Goal: Transaction & Acquisition: Purchase product/service

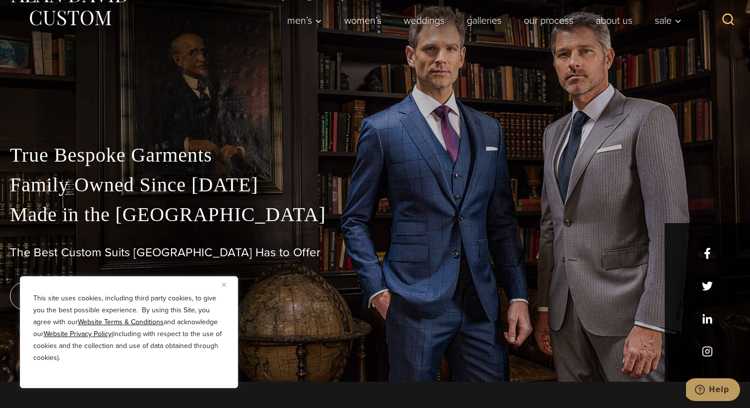
scroll to position [19, 0]
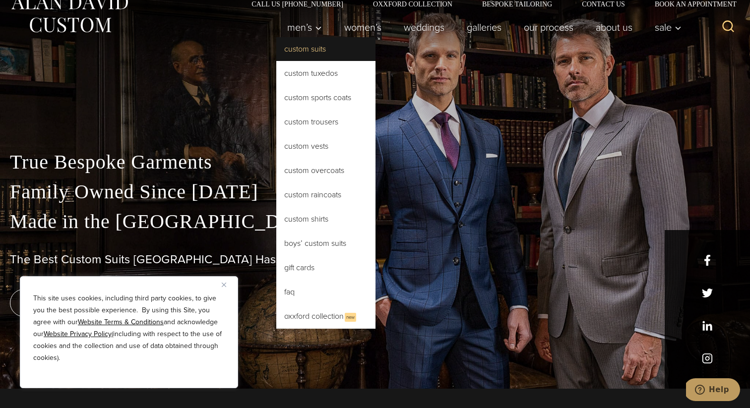
click at [316, 45] on link "Custom Suits" at bounding box center [325, 49] width 99 height 24
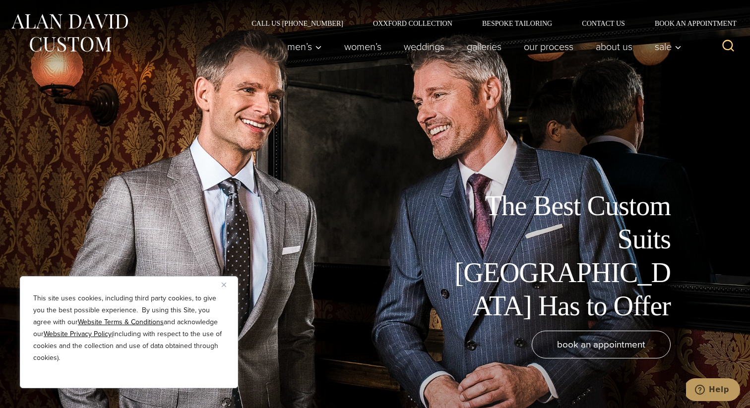
click at [174, 85] on div "The Best Custom Suits [GEOGRAPHIC_DATA] Has to Offer book an appointment" at bounding box center [375, 204] width 750 height 408
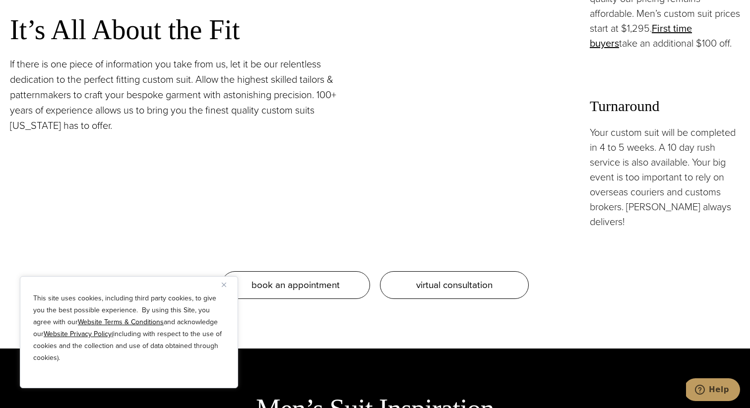
scroll to position [960, 0]
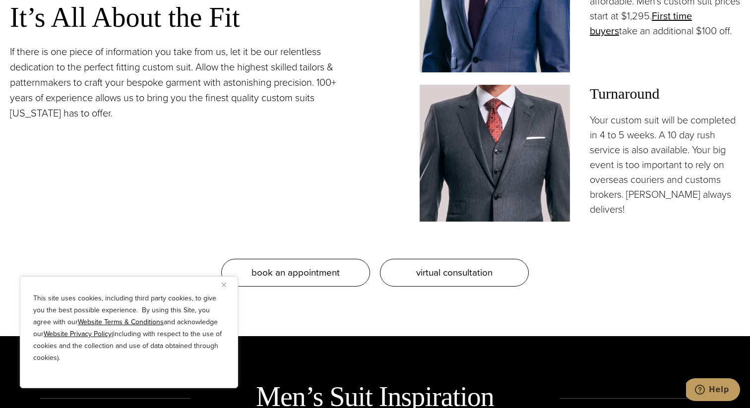
click at [227, 291] on div "This site uses cookies, including third party cookies, to give you the best pos…" at bounding box center [129, 332] width 218 height 112
click at [225, 283] on img "Close" at bounding box center [224, 285] width 4 height 4
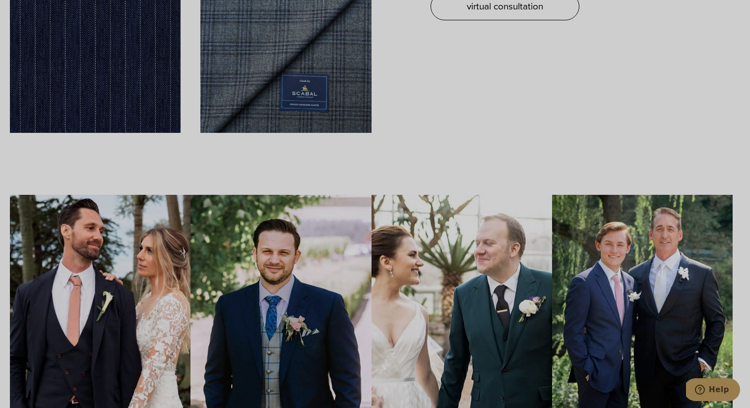
scroll to position [0, 0]
